Goal: Information Seeking & Learning: Learn about a topic

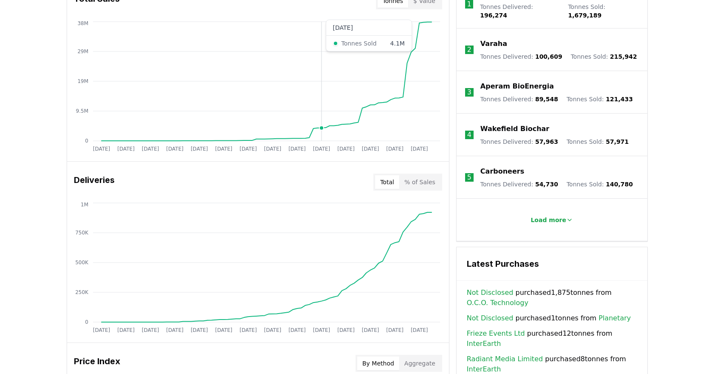
scroll to position [470, 0]
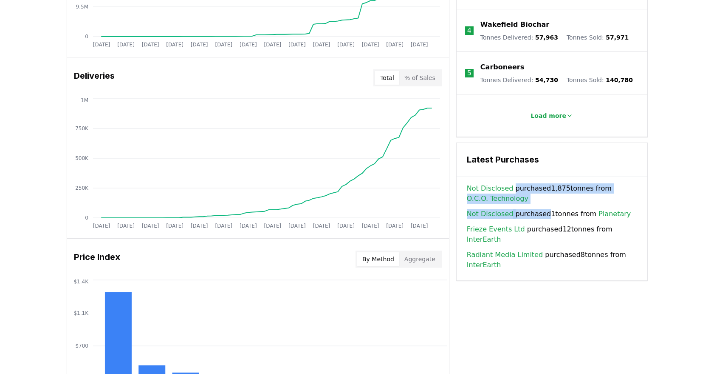
drag, startPoint x: 513, startPoint y: 181, endPoint x: 550, endPoint y: 206, distance: 44.8
click at [550, 206] on div "Not Disclosed purchased 1,875 tonnes from O.C.O. Technology Not Disclosed purch…" at bounding box center [552, 226] width 170 height 87
click at [564, 183] on span "Not Disclosed purchased 1,875 tonnes from O.C.O. Technology" at bounding box center [552, 193] width 170 height 20
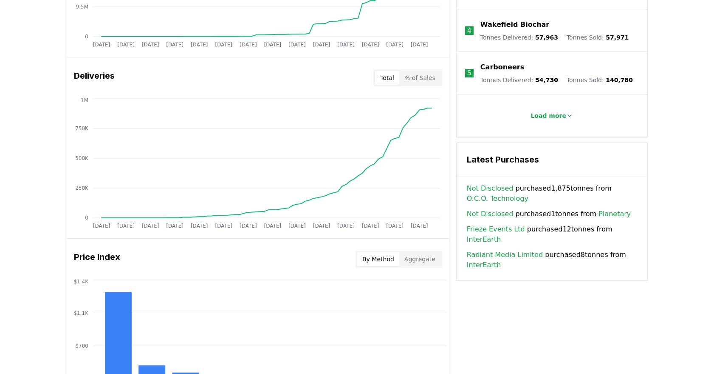
click at [490, 183] on link "Not Disclosed" at bounding box center [490, 188] width 47 height 10
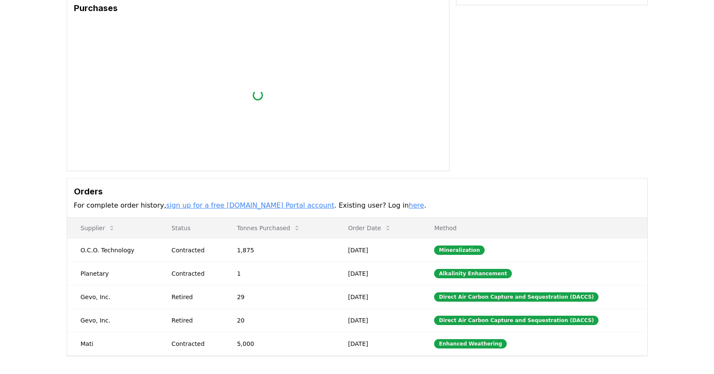
scroll to position [122, 0]
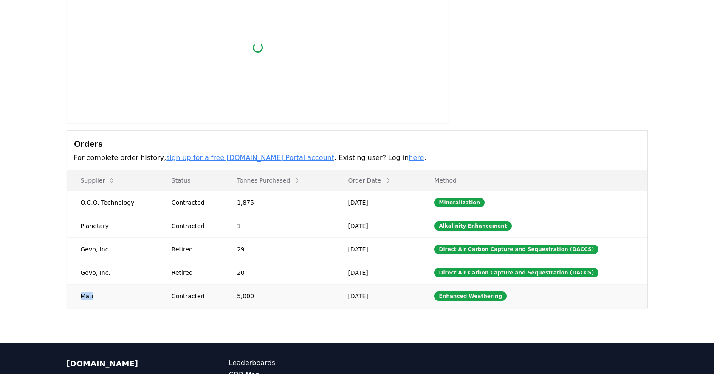
click at [88, 297] on td "Mati" at bounding box center [112, 295] width 91 height 23
